Goal: Communication & Community: Connect with others

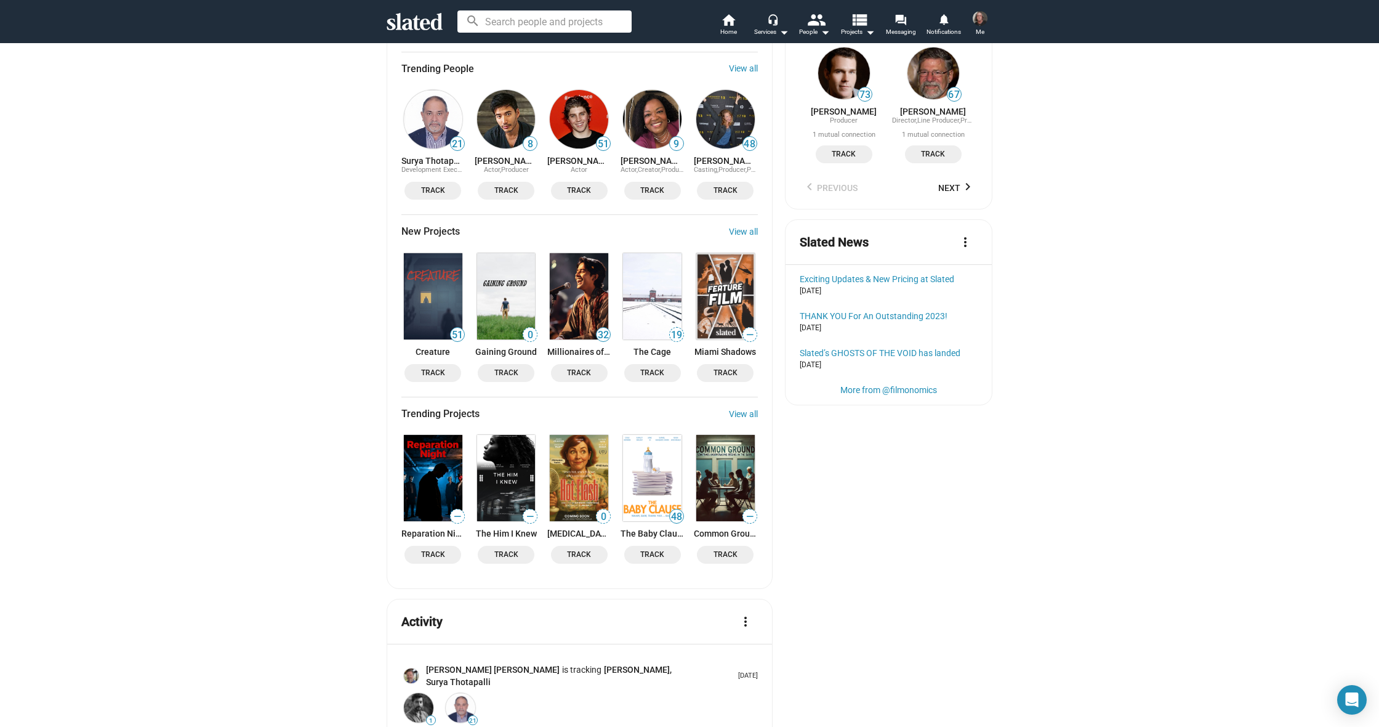
scroll to position [1266, 0]
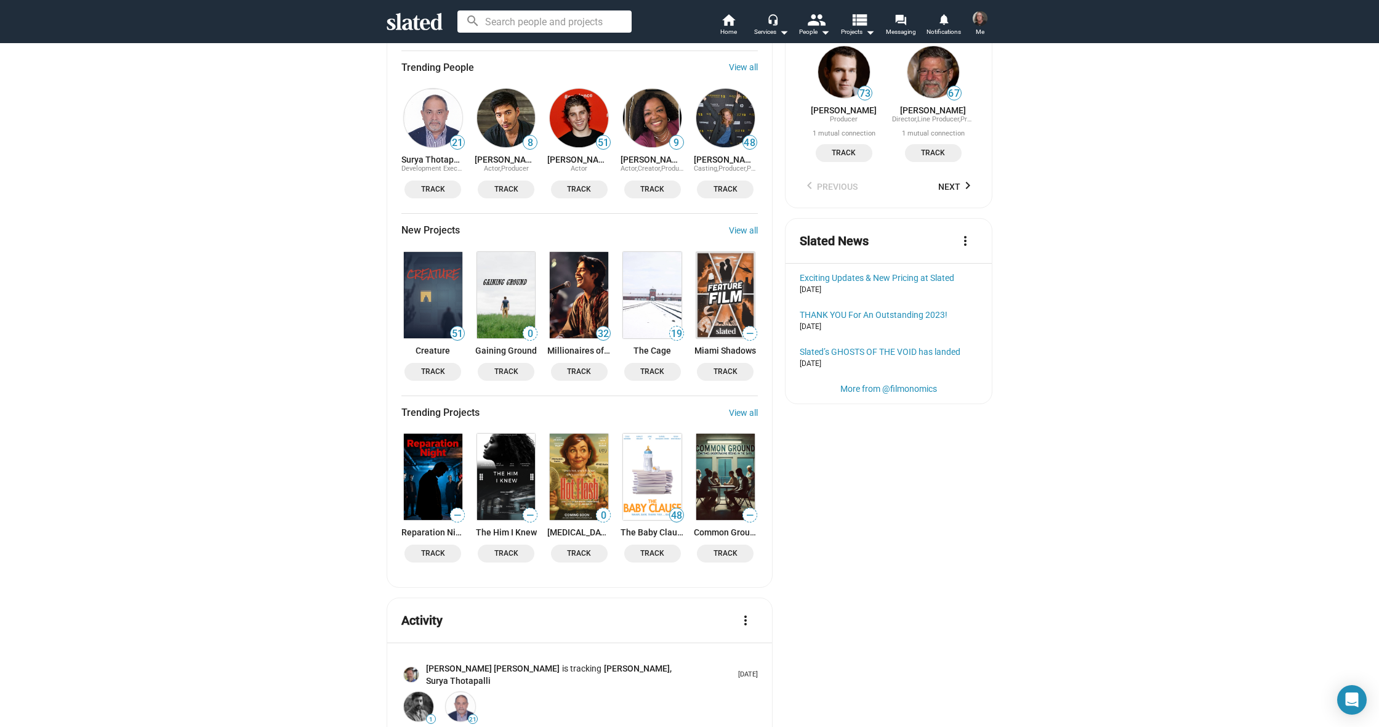
click at [655, 258] on img at bounding box center [652, 295] width 59 height 86
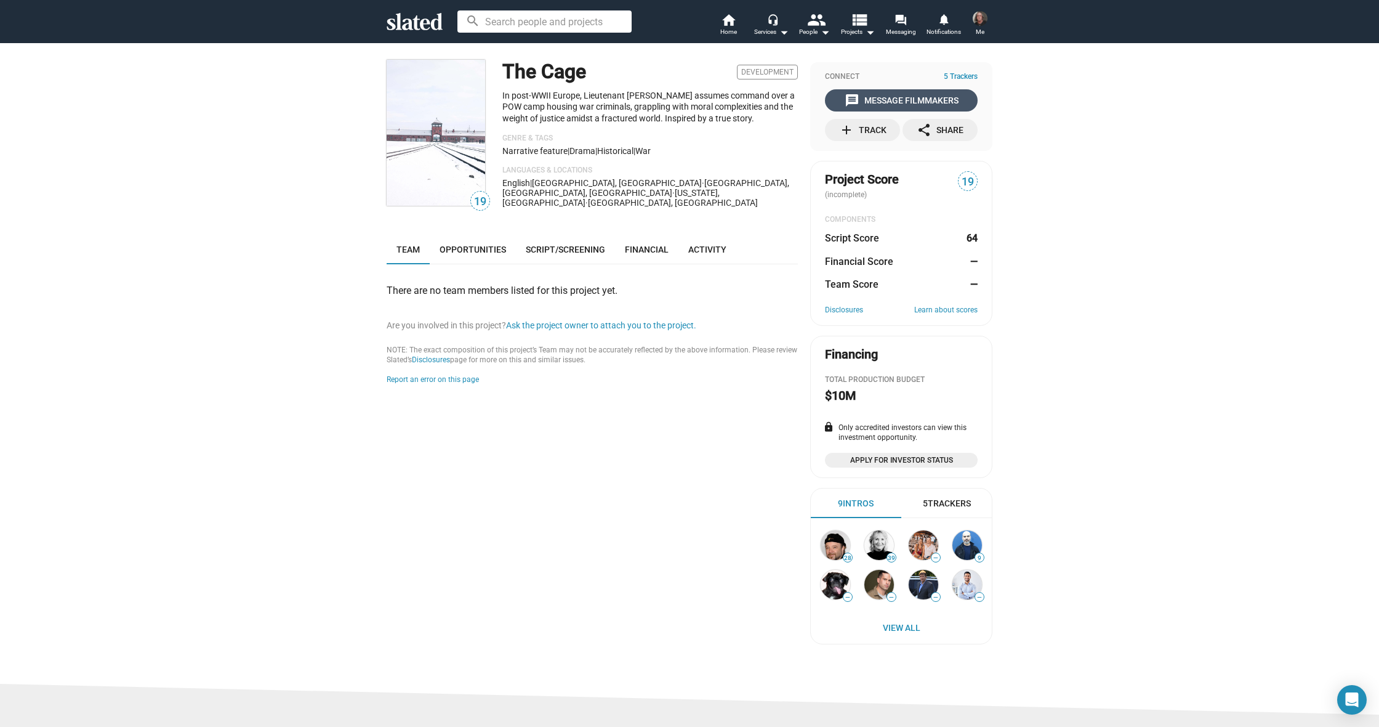
click at [872, 97] on div "message Message Filmmakers" at bounding box center [902, 100] width 114 height 22
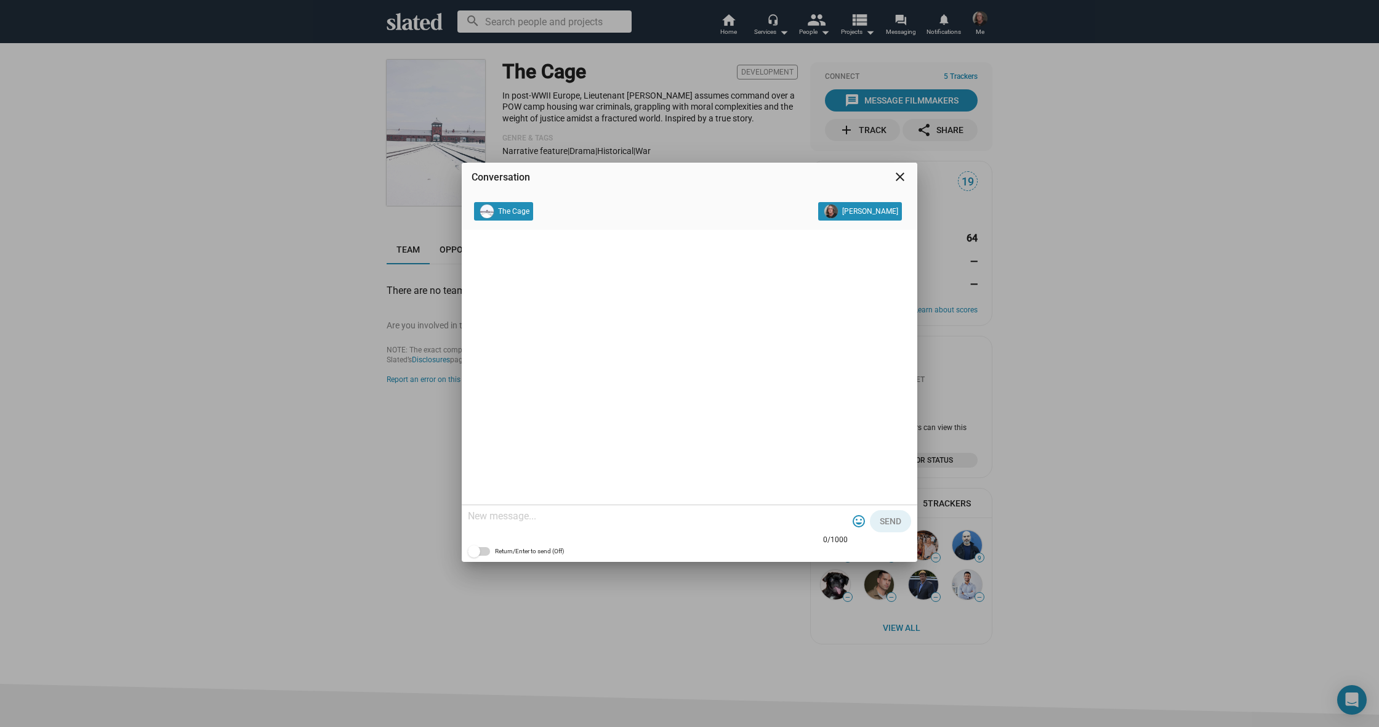
click at [533, 517] on textarea at bounding box center [658, 516] width 380 height 12
paste textarea "Hello , I'm Cody Cowell, Great / I’d like to connect with you, I hope everythin…"
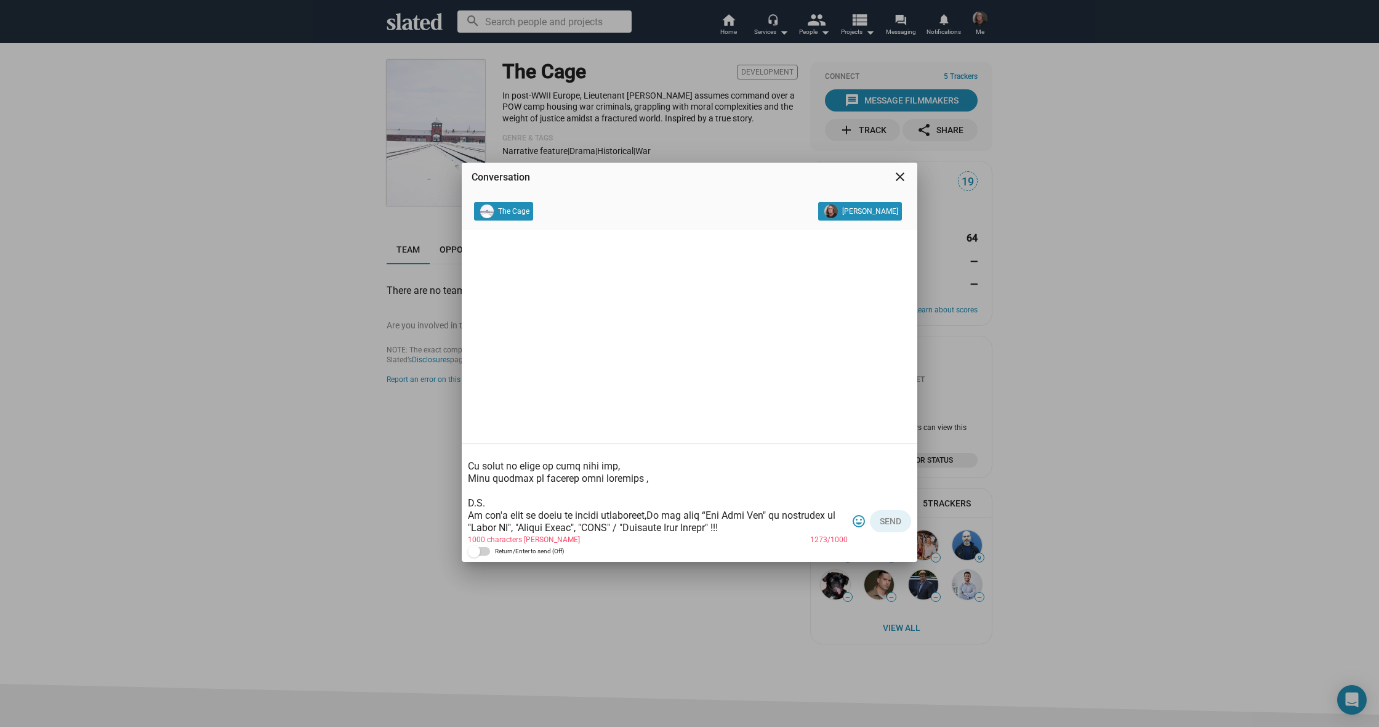
click at [637, 482] on textarea at bounding box center [658, 491] width 380 height 86
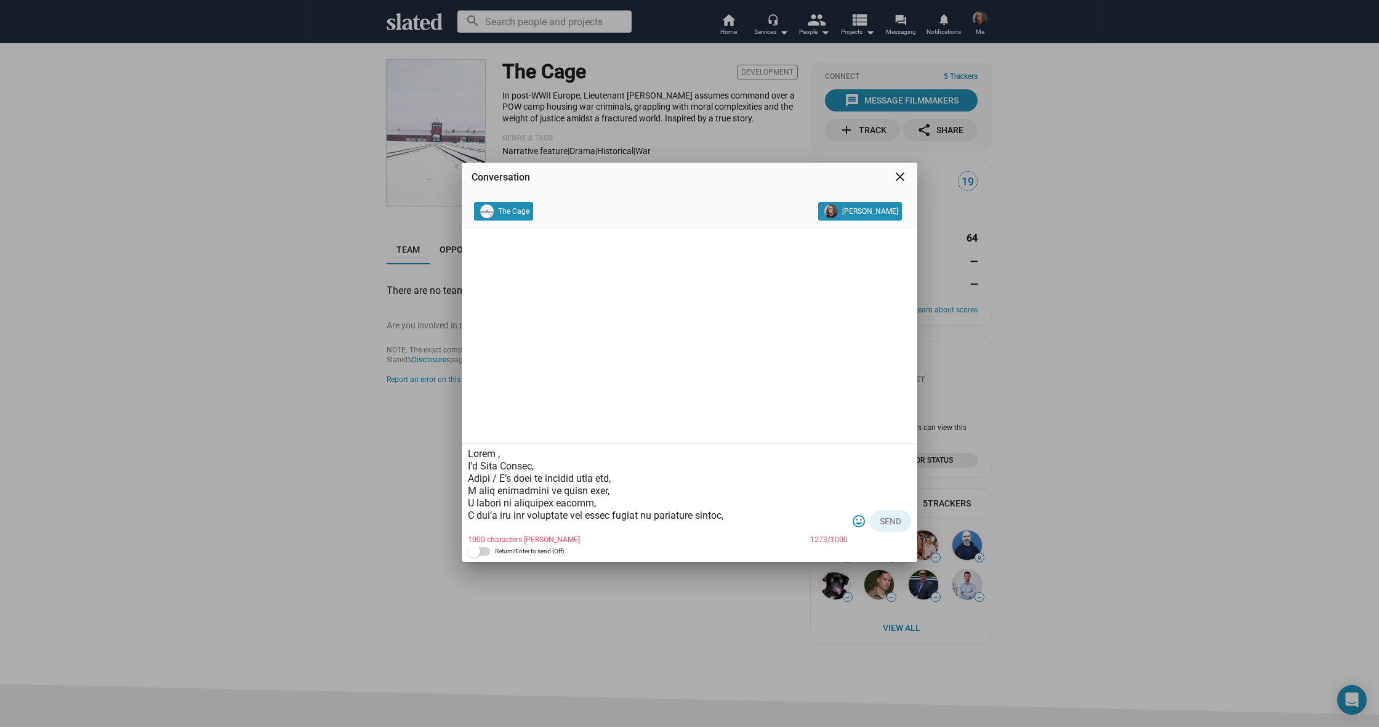
scroll to position [0, 0]
drag, startPoint x: 492, startPoint y: 455, endPoint x: 502, endPoint y: 454, distance: 9.9
click at [493, 455] on textarea at bounding box center [658, 491] width 380 height 86
drag, startPoint x: 717, startPoint y: 509, endPoint x: 485, endPoint y: 510, distance: 232.2
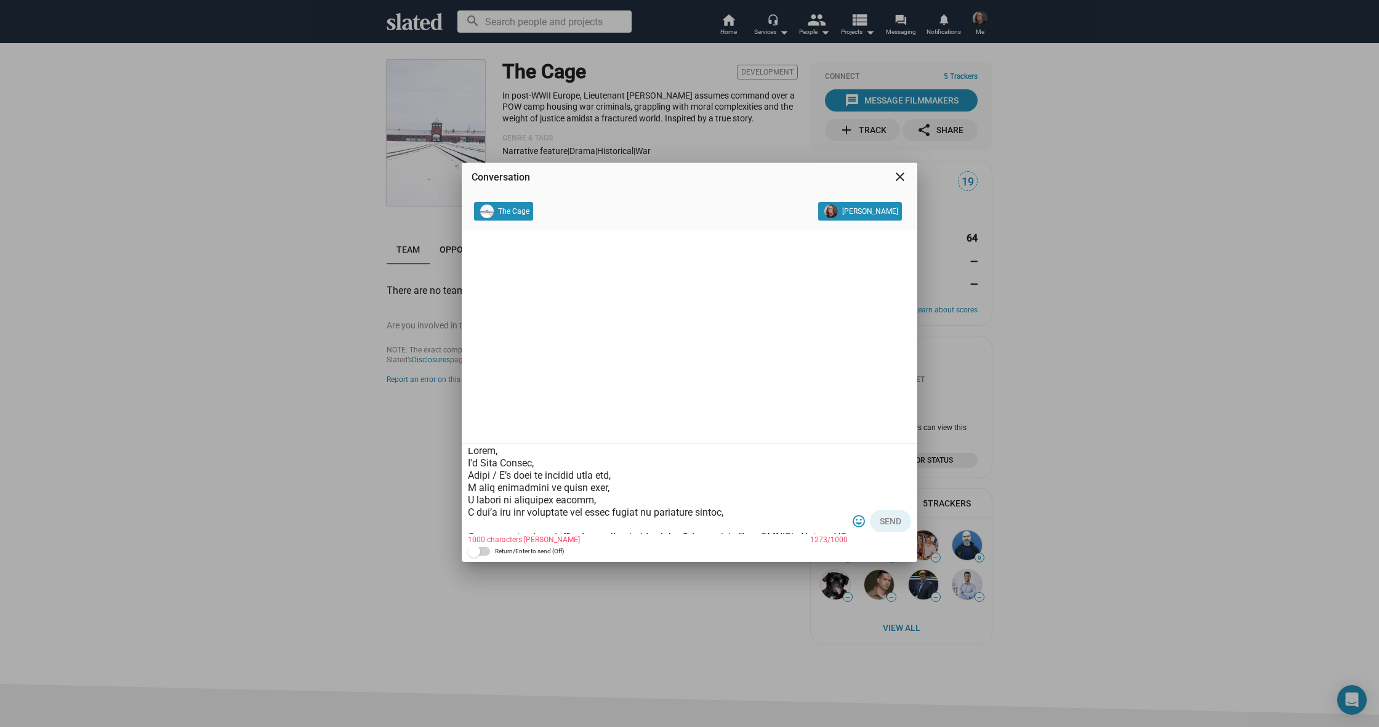
click at [477, 510] on textarea at bounding box center [658, 491] width 380 height 86
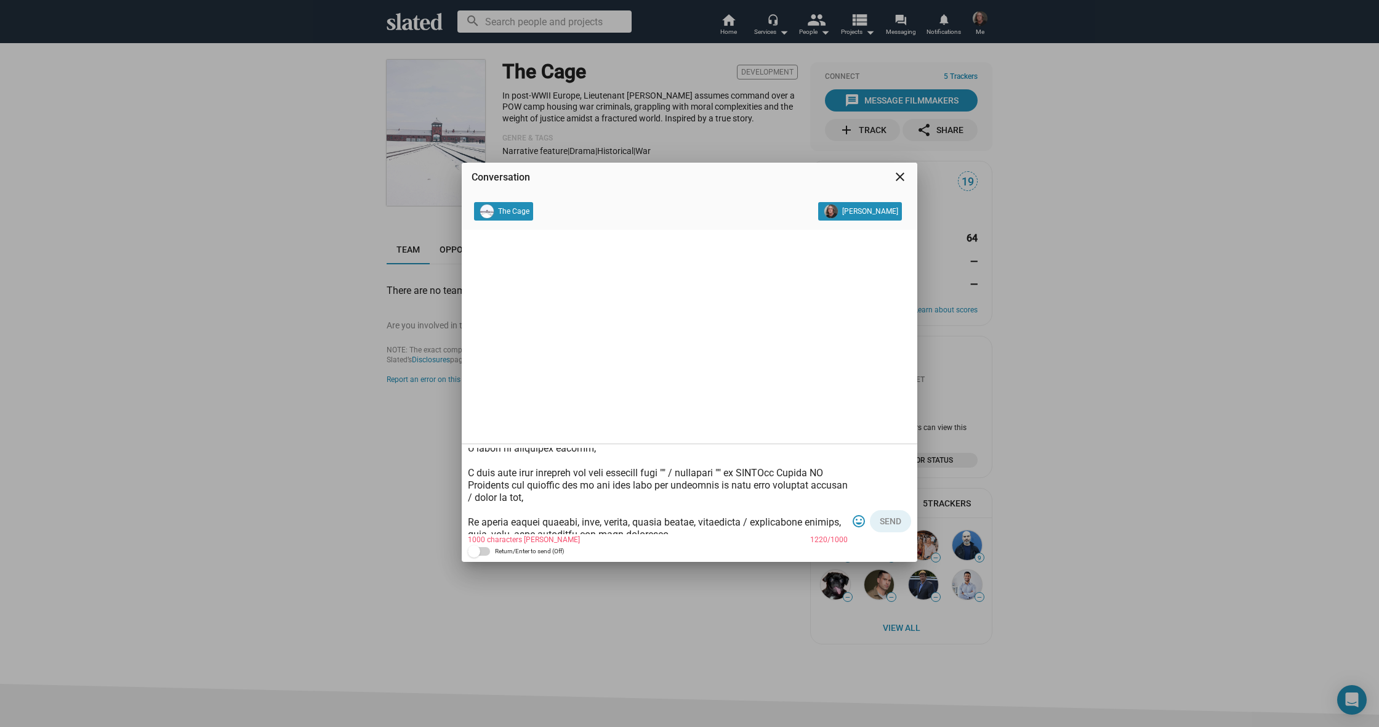
scroll to position [59, 0]
click at [680, 464] on textarea at bounding box center [658, 491] width 380 height 86
click at [780, 469] on textarea at bounding box center [658, 491] width 380 height 86
drag, startPoint x: 837, startPoint y: 466, endPoint x: 682, endPoint y: 467, distance: 155.2
click at [678, 467] on textarea at bounding box center [658, 491] width 380 height 86
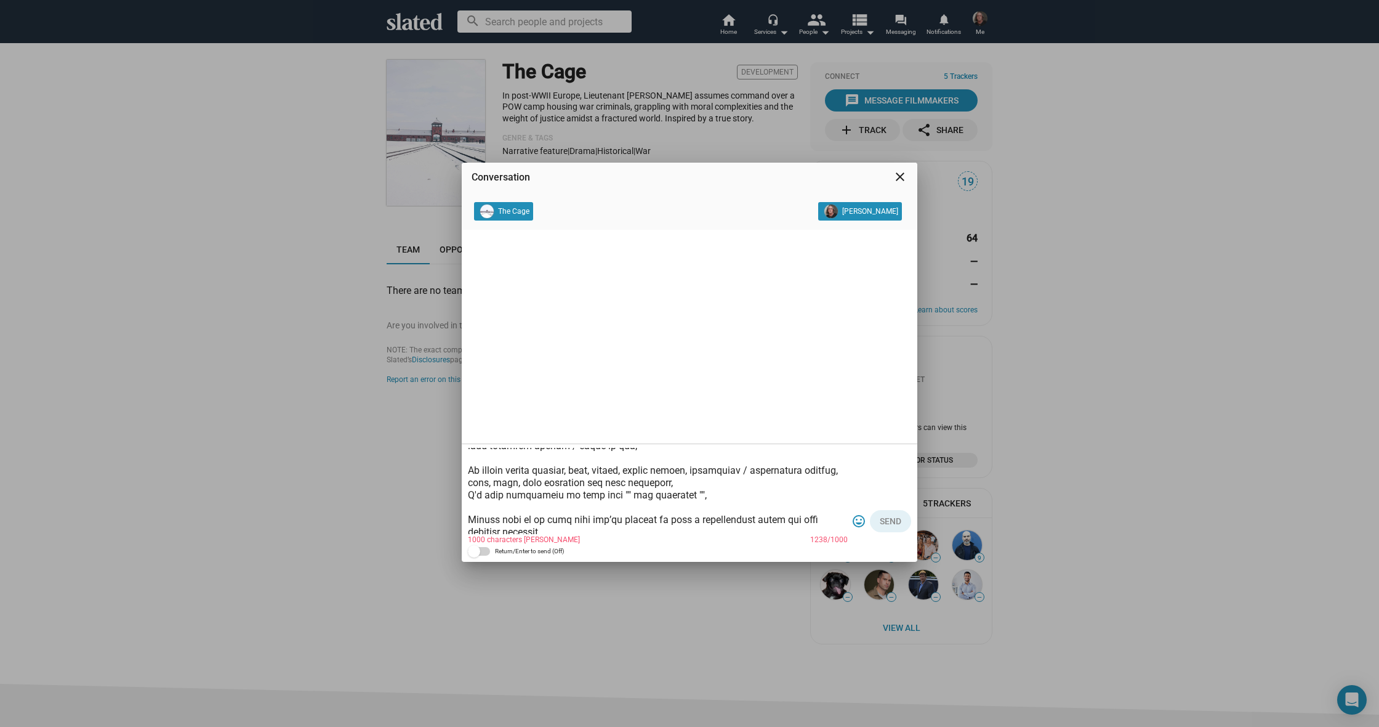
scroll to position [110, 0]
drag, startPoint x: 673, startPoint y: 490, endPoint x: 607, endPoint y: 491, distance: 66.5
click at [601, 490] on textarea at bounding box center [658, 491] width 380 height 86
paste textarea "The Cage" / character "Lt Fred Eller"
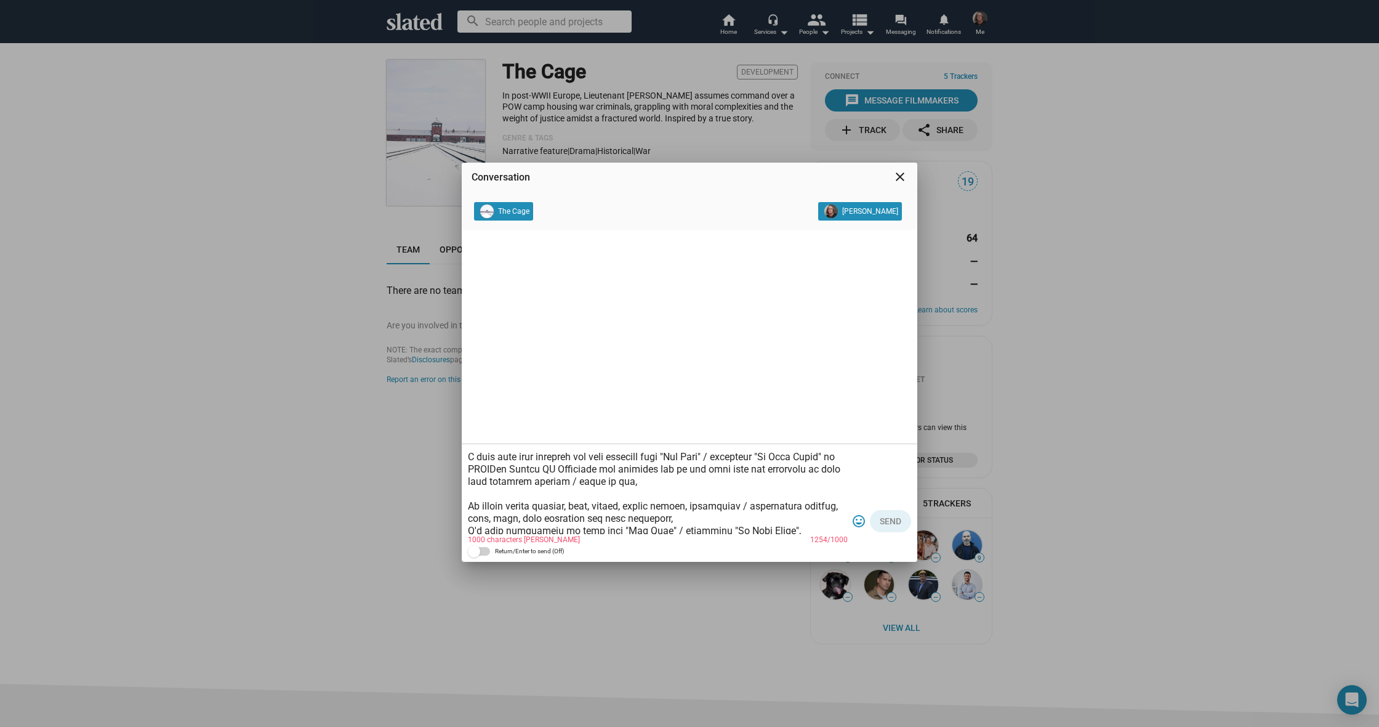
scroll to position [65, 0]
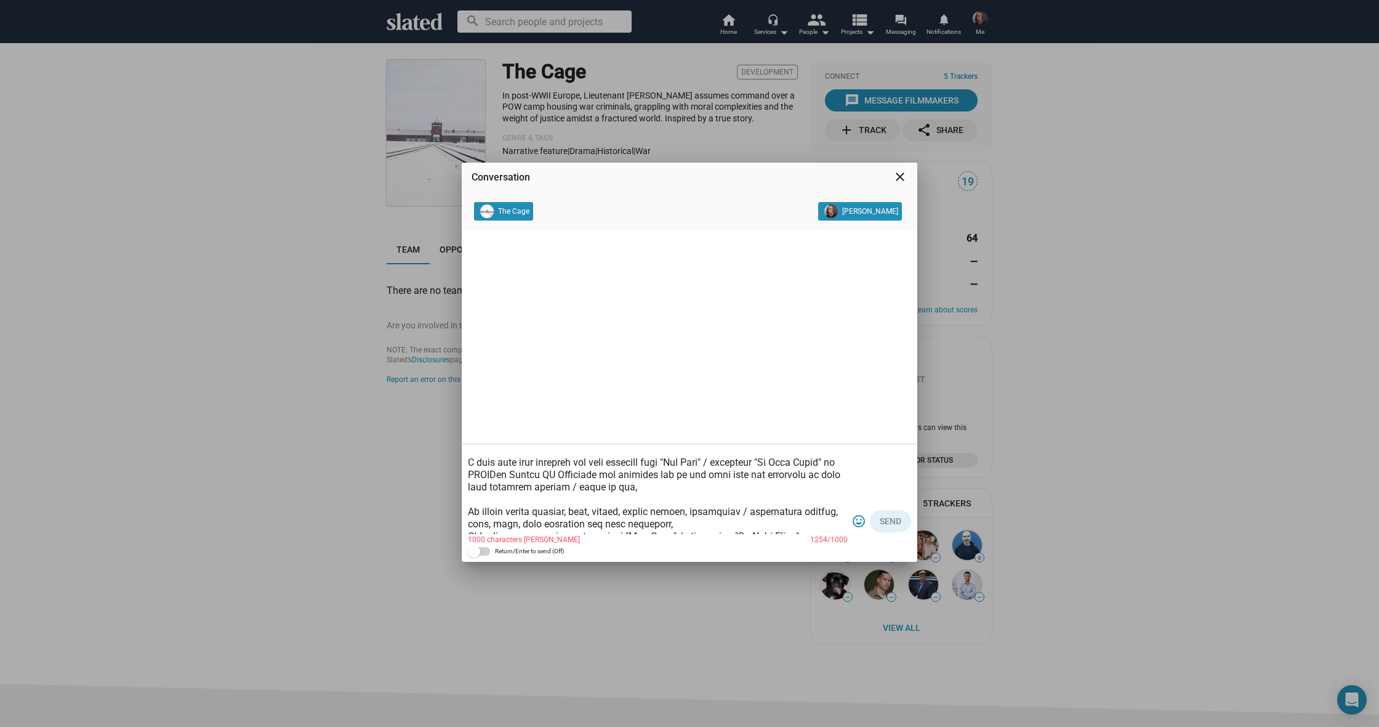
drag, startPoint x: 651, startPoint y: 486, endPoint x: 482, endPoint y: 474, distance: 169.2
click at [482, 474] on textarea at bounding box center [658, 491] width 380 height 86
drag, startPoint x: 593, startPoint y: 474, endPoint x: 493, endPoint y: 479, distance: 100.5
click at [493, 479] on textarea at bounding box center [658, 491] width 380 height 86
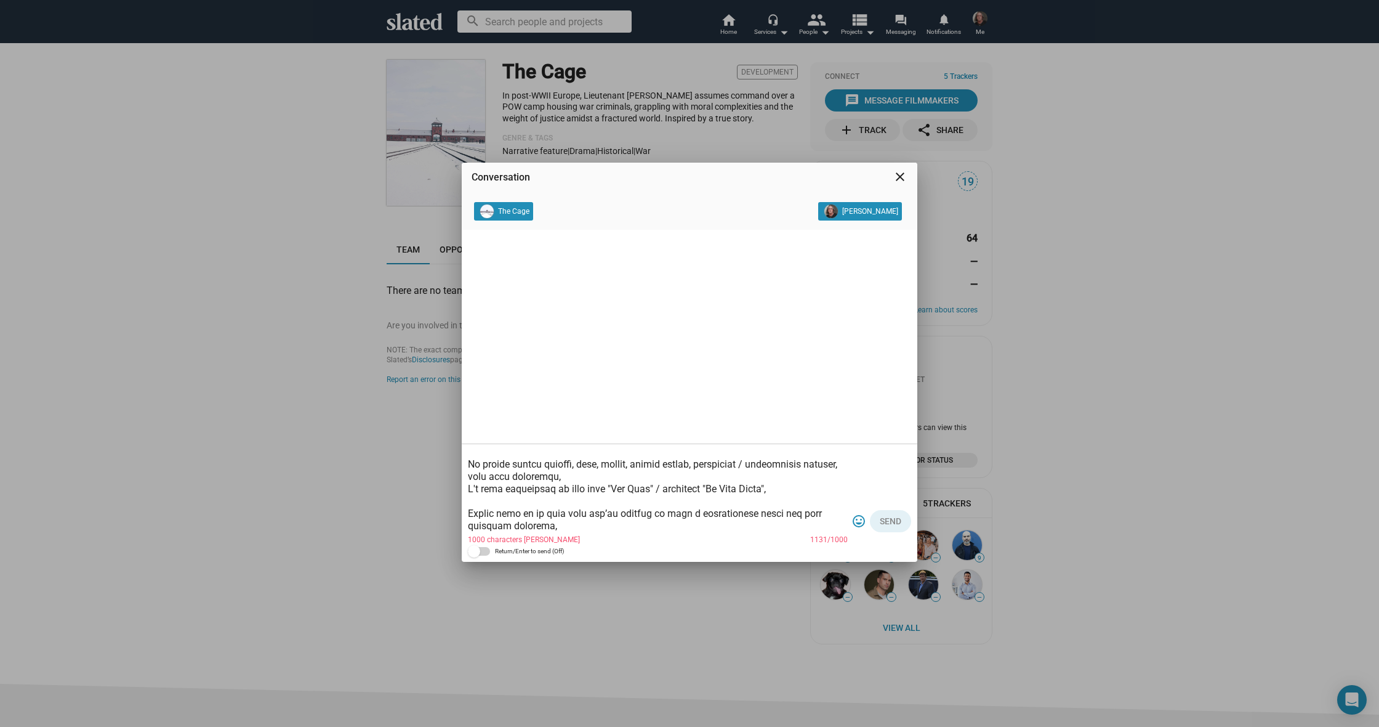
drag, startPoint x: 692, startPoint y: 464, endPoint x: 580, endPoint y: 465, distance: 112.1
click at [578, 465] on textarea at bounding box center [658, 491] width 380 height 86
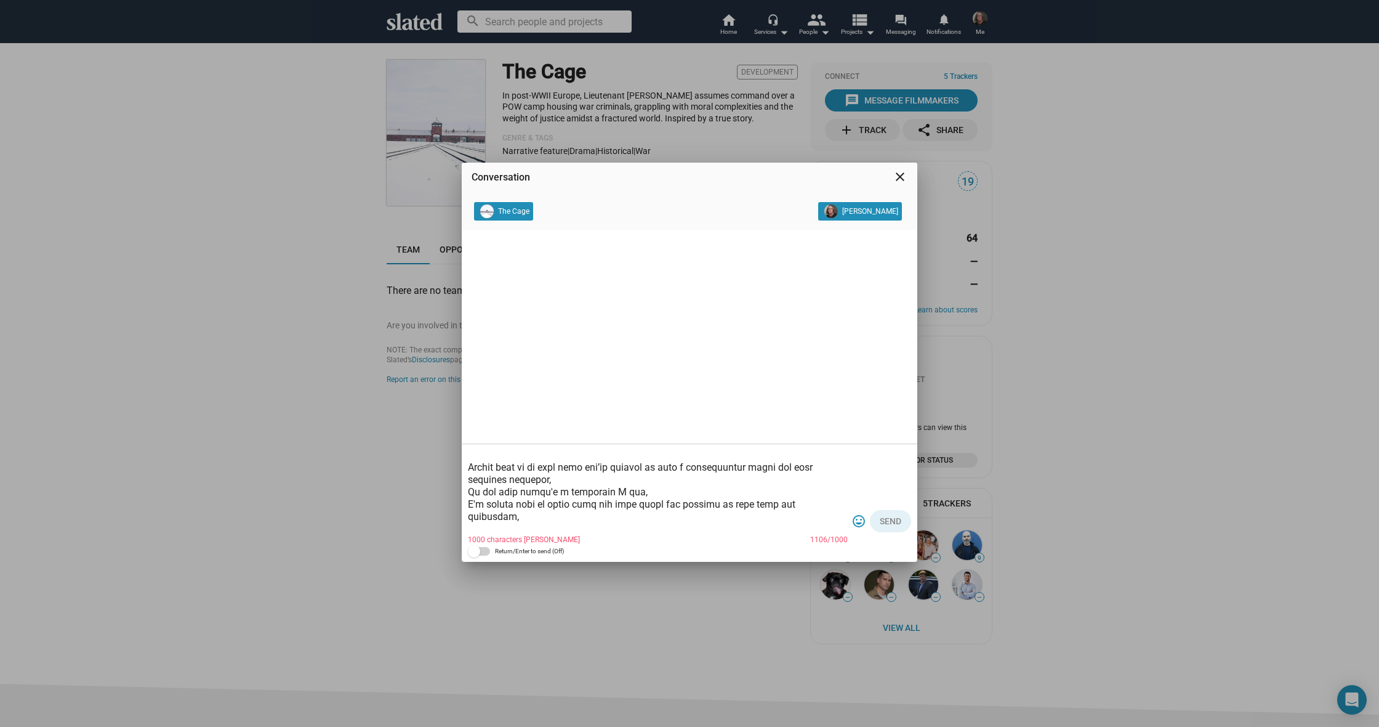
scroll to position [126, 0]
drag, startPoint x: 818, startPoint y: 499, endPoint x: 482, endPoint y: 467, distance: 337.7
click at [472, 467] on textarea at bounding box center [658, 491] width 380 height 86
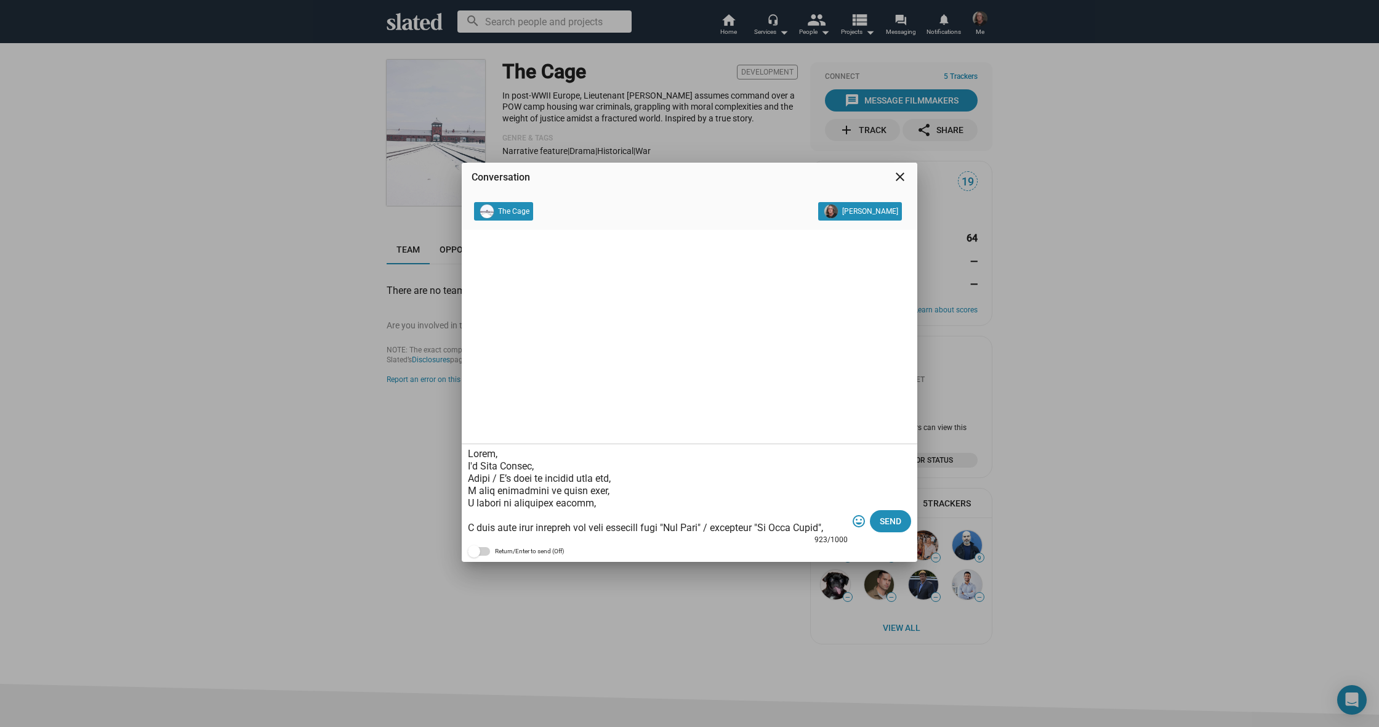
scroll to position [0, 0]
drag, startPoint x: 499, startPoint y: 476, endPoint x: 515, endPoint y: 476, distance: 15.4
click at [501, 476] on textarea at bounding box center [658, 491] width 380 height 86
click at [628, 469] on textarea at bounding box center [658, 491] width 380 height 86
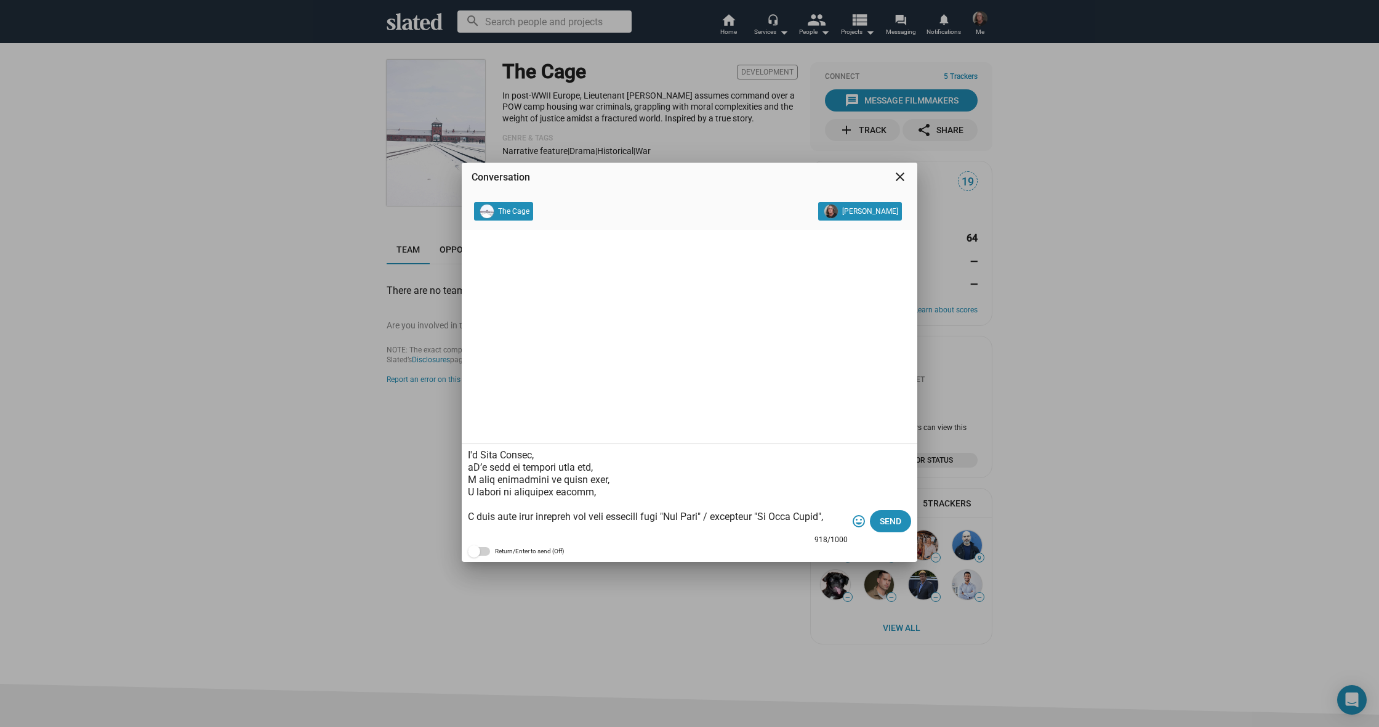
drag, startPoint x: 471, startPoint y: 466, endPoint x: 479, endPoint y: 469, distance: 8.6
click at [474, 466] on textarea at bounding box center [658, 491] width 380 height 86
click at [610, 464] on textarea at bounding box center [658, 491] width 380 height 86
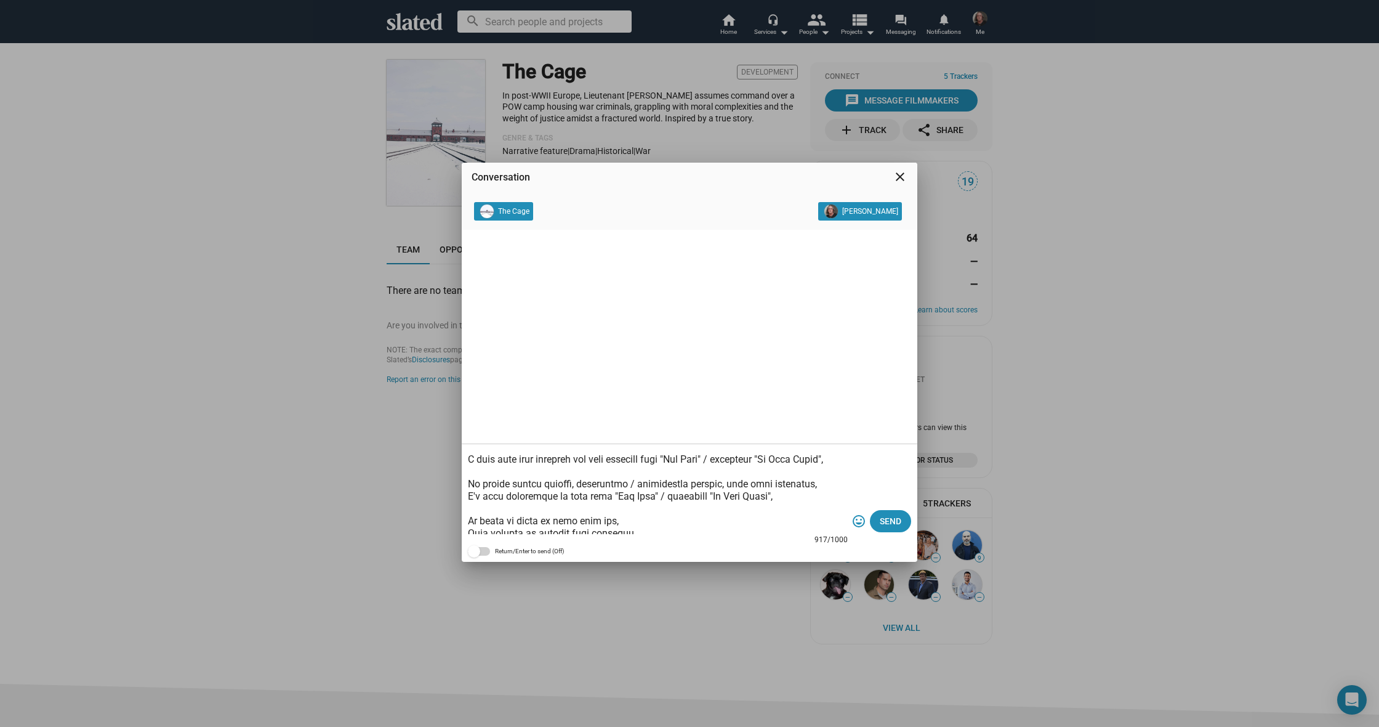
scroll to position [73, 0]
click at [680, 470] on textarea at bounding box center [658, 491] width 380 height 86
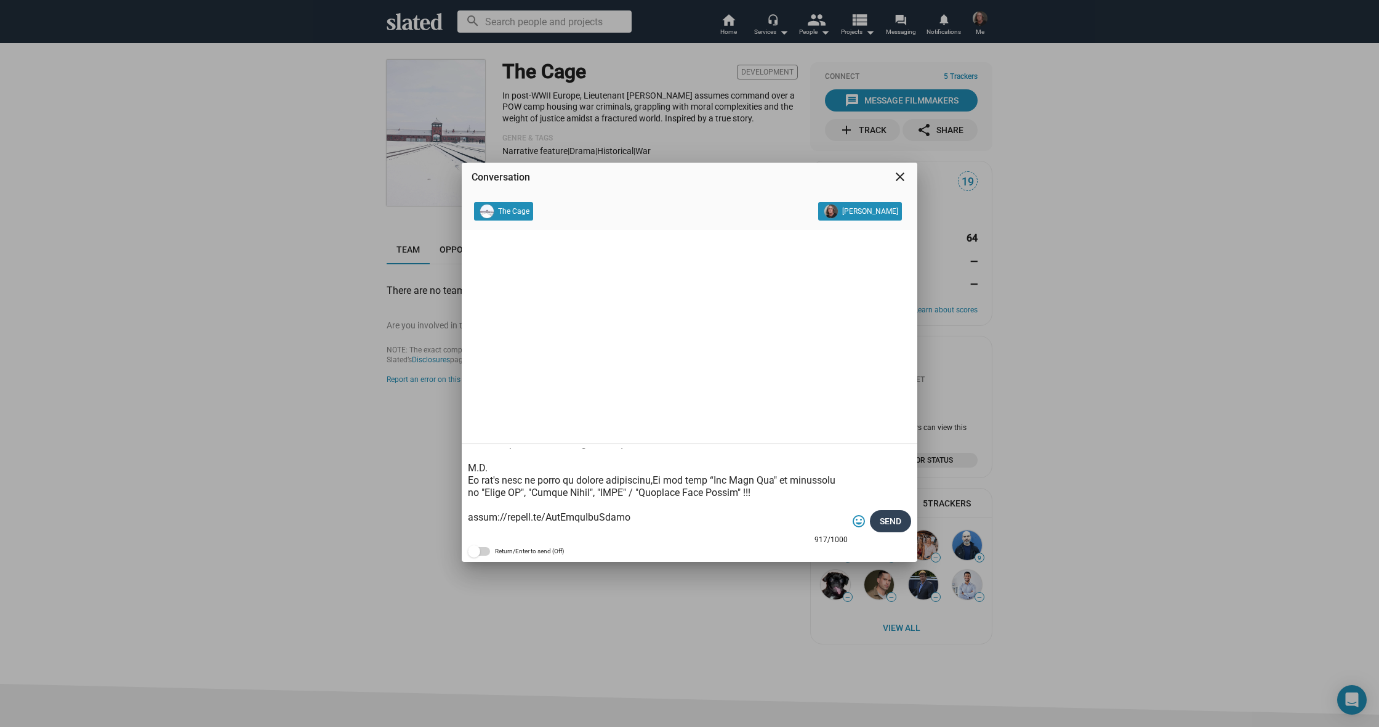
type textarea "Hello, I'm Cody Cowell, l’d like to connect with you, I hope everything is goin…"
click at [890, 519] on span "Send" at bounding box center [891, 521] width 22 height 22
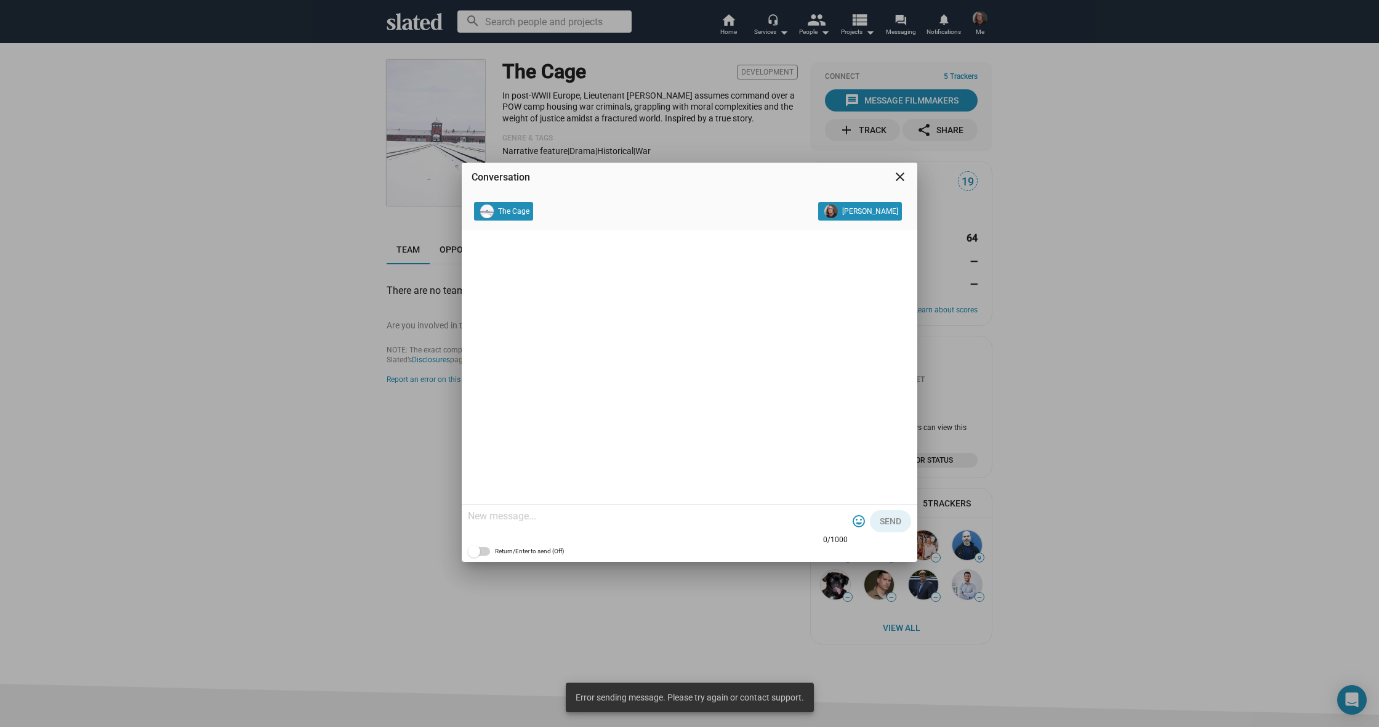
click at [235, 183] on div "Conversation close The Cage Cody Cowell 0/1000 tag_faces Send Return/Enter to s…" at bounding box center [689, 363] width 1379 height 727
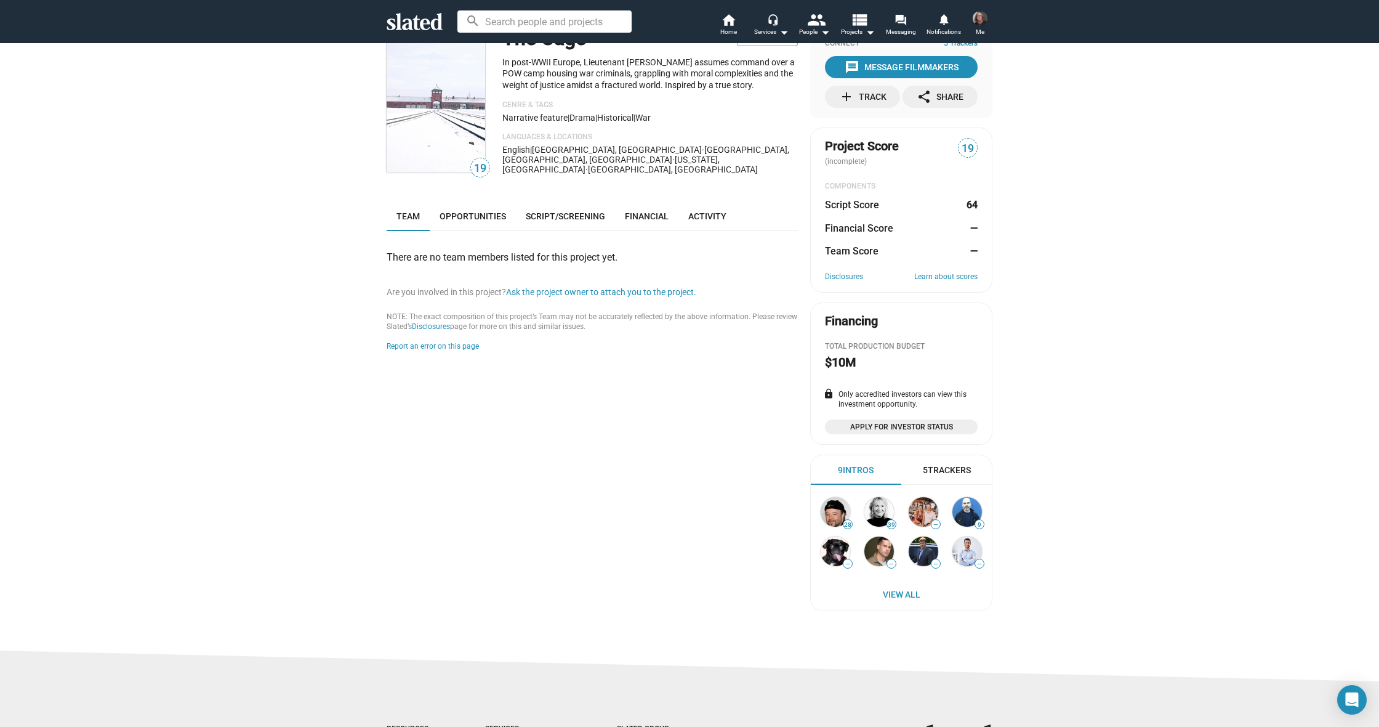
scroll to position [38, 0]
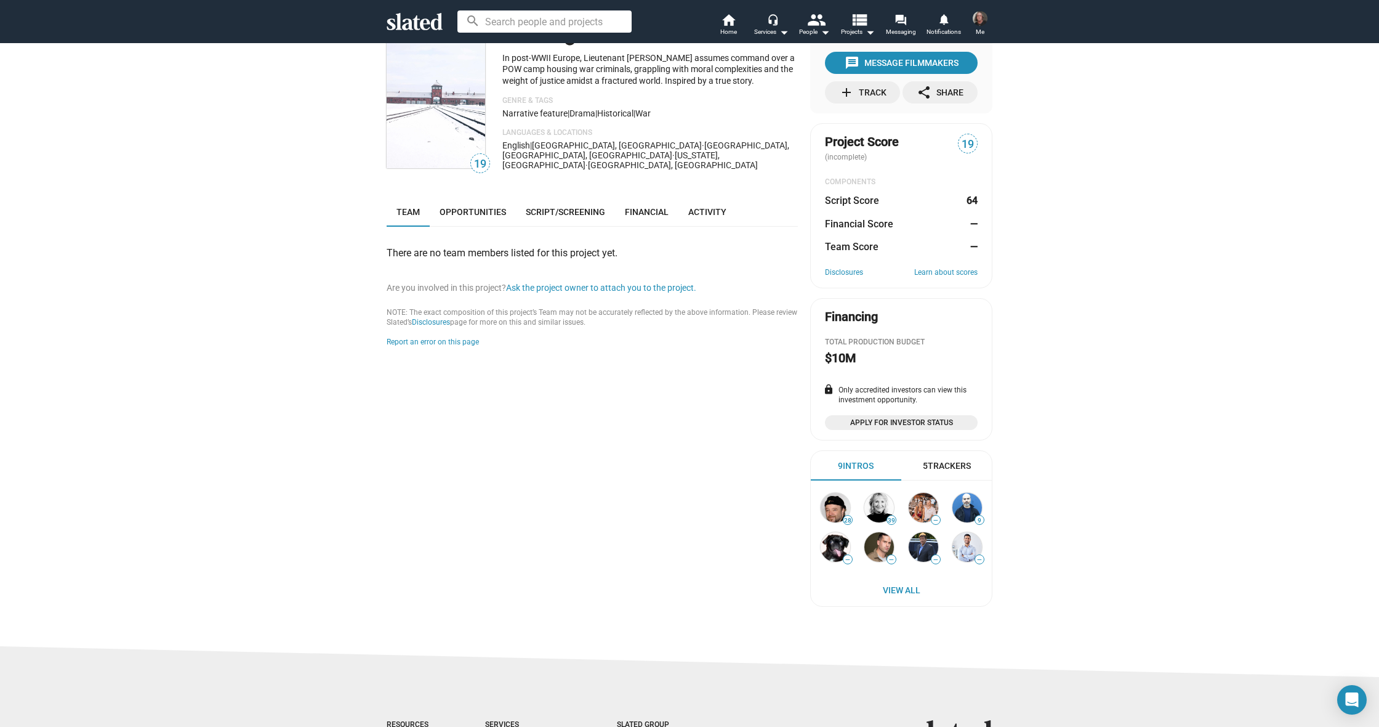
click at [424, 22] on icon at bounding box center [415, 21] width 56 height 17
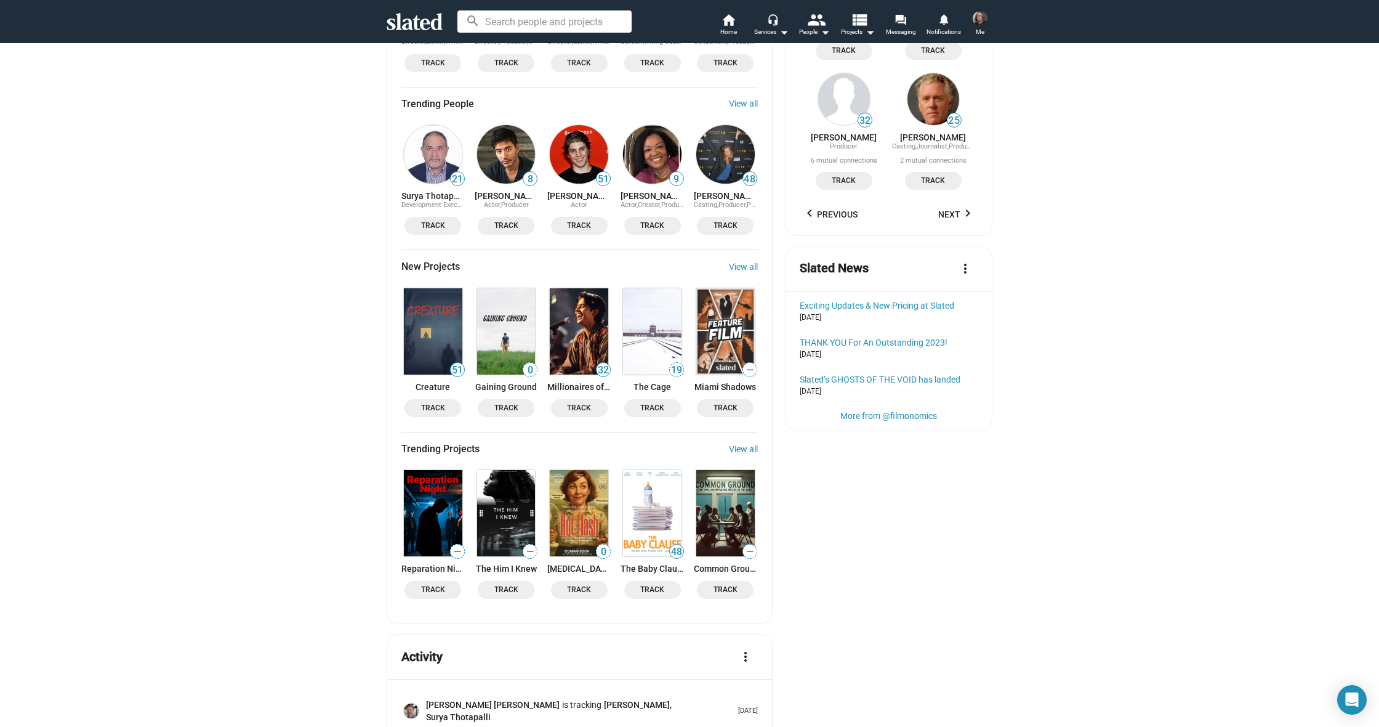
scroll to position [1292, 0]
